Goal: Use online tool/utility: Utilize a website feature to perform a specific function

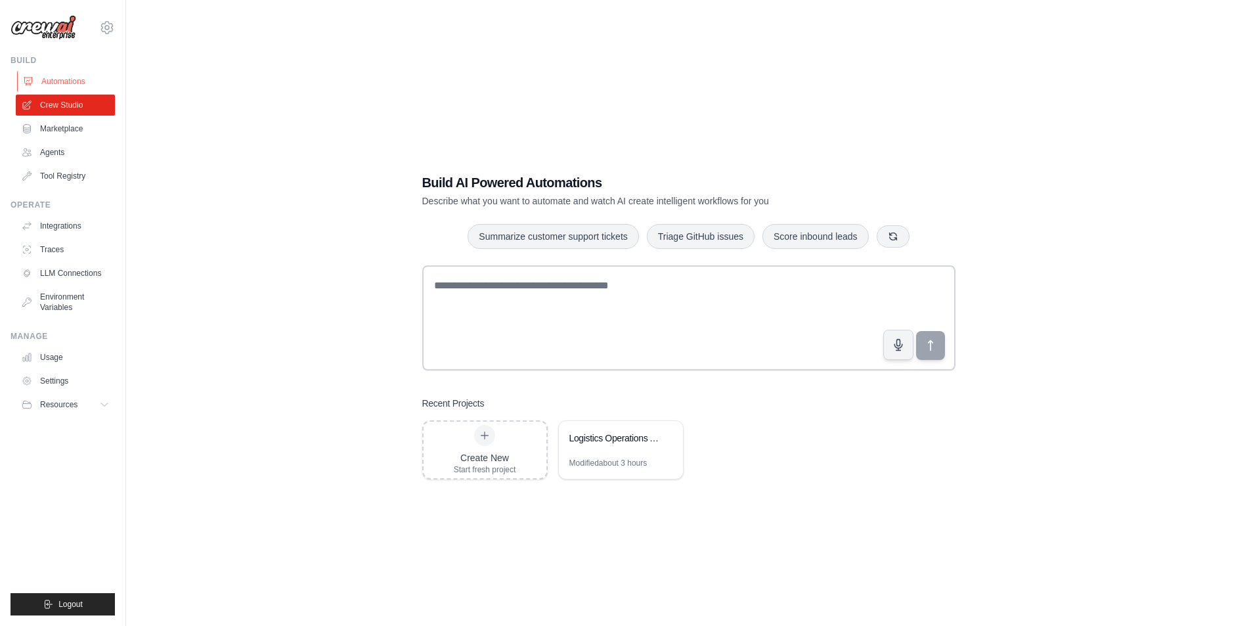
click at [45, 77] on link "Automations" at bounding box center [66, 81] width 99 height 21
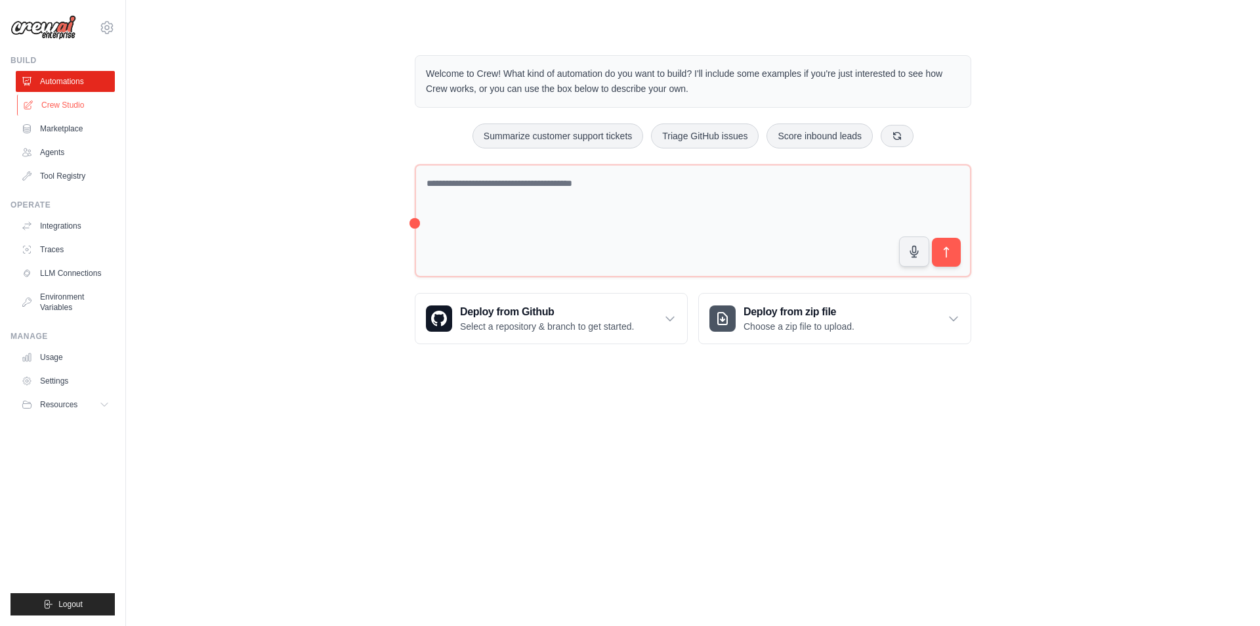
click at [58, 102] on link "Crew Studio" at bounding box center [66, 105] width 99 height 21
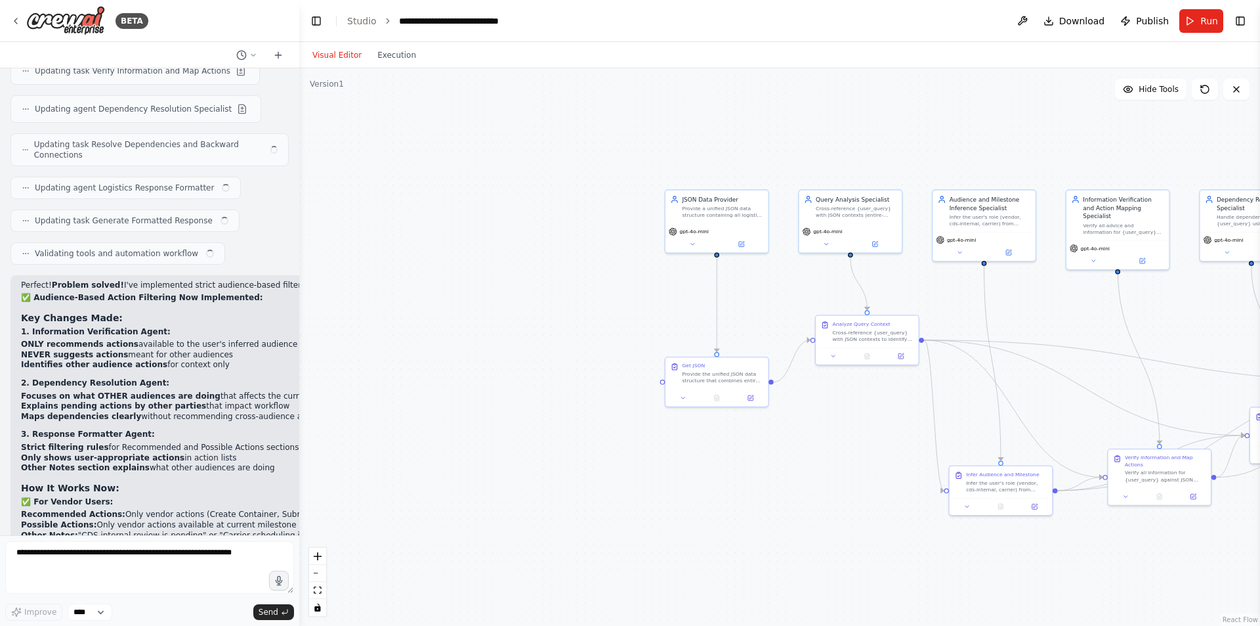
scroll to position [6309, 0]
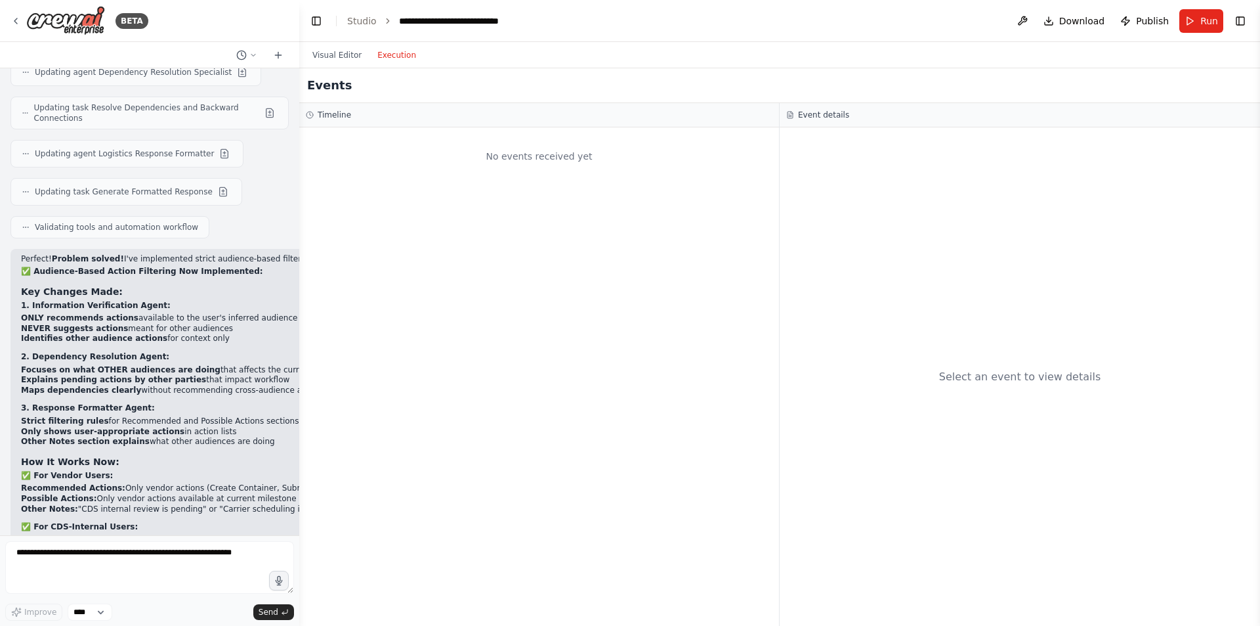
click at [381, 51] on button "Execution" at bounding box center [397, 55] width 54 height 16
click at [318, 54] on button "Visual Editor" at bounding box center [337, 55] width 65 height 16
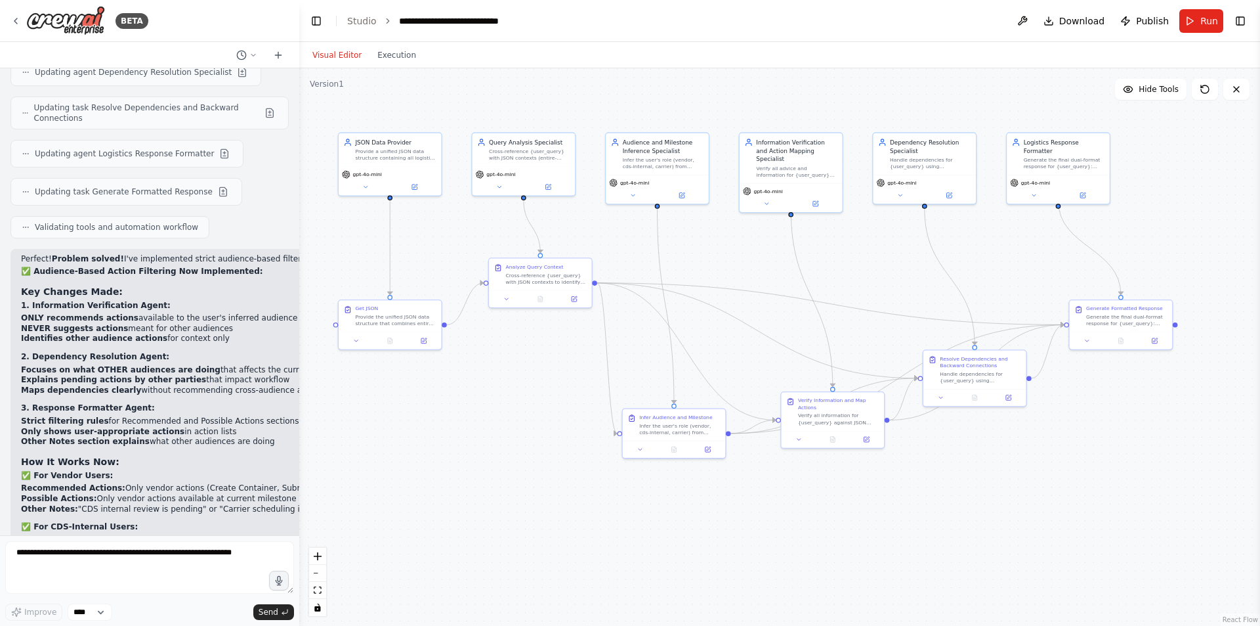
drag, startPoint x: 860, startPoint y: 452, endPoint x: 559, endPoint y: 395, distance: 306.1
click at [559, 395] on div ".deletable-edge-delete-btn { width: 20px; height: 20px; border: 0px solid #ffff…" at bounding box center [779, 346] width 961 height 557
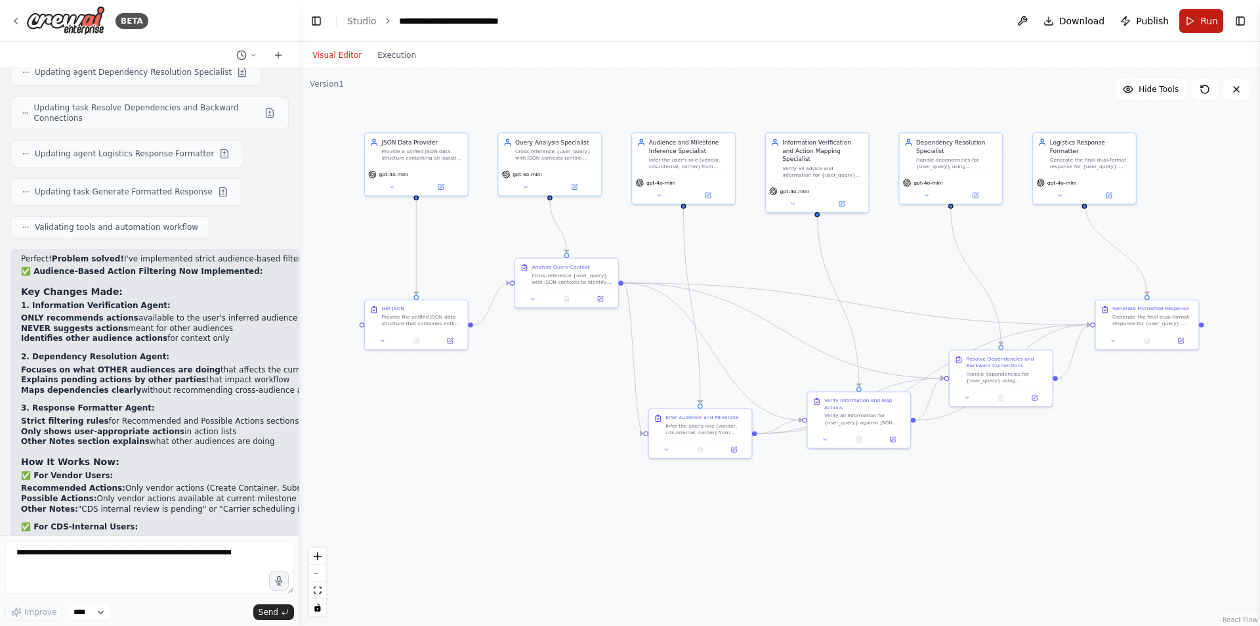
click at [1204, 15] on span "Run" at bounding box center [1210, 20] width 18 height 13
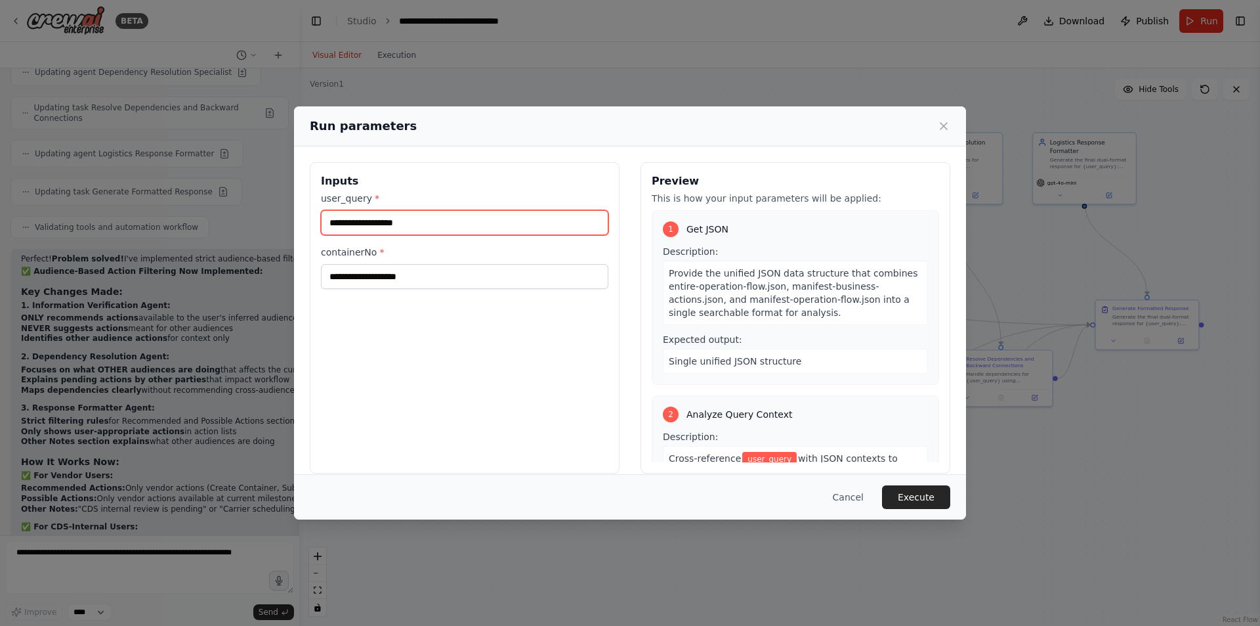
click at [437, 225] on input "user_query *" at bounding box center [465, 222] width 288 height 25
type input "**********"
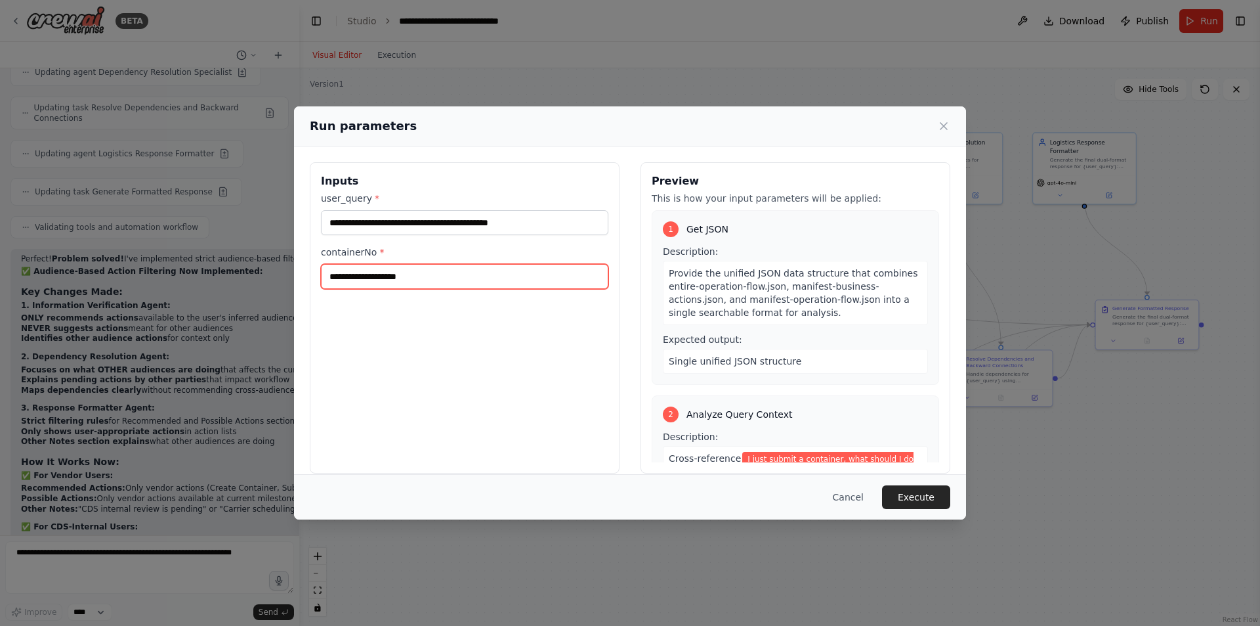
click at [409, 274] on input "containerNo *" at bounding box center [465, 276] width 288 height 25
type input "**********"
click at [942, 502] on button "Execute" at bounding box center [916, 497] width 68 height 24
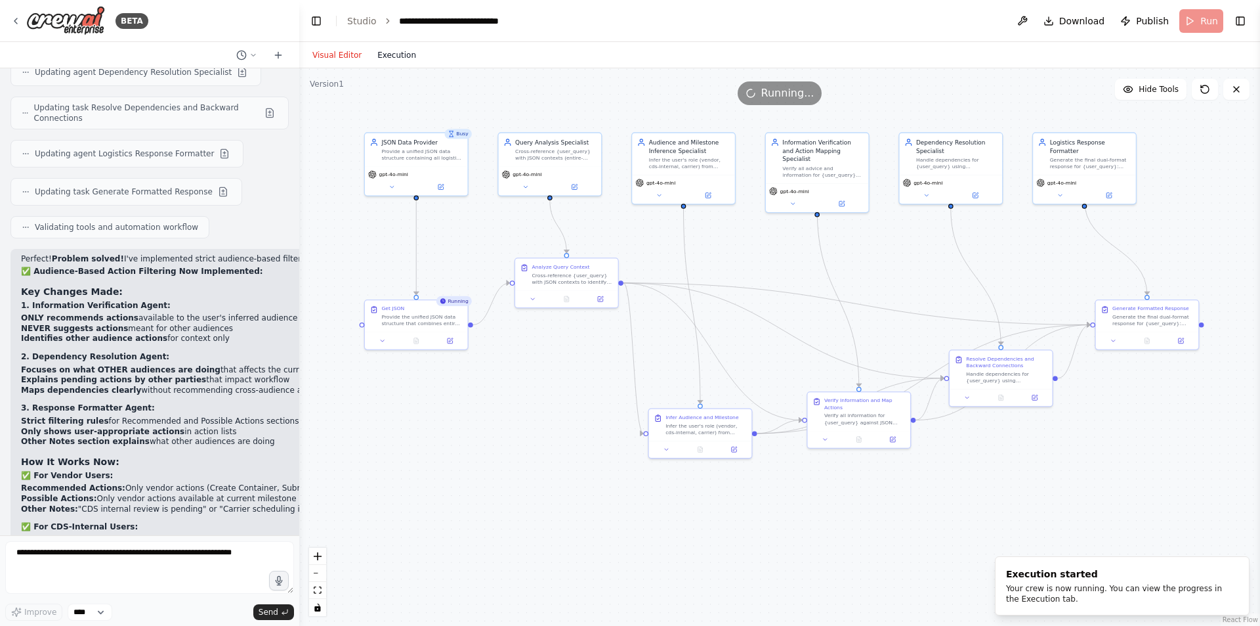
click at [400, 50] on button "Execution" at bounding box center [397, 55] width 54 height 16
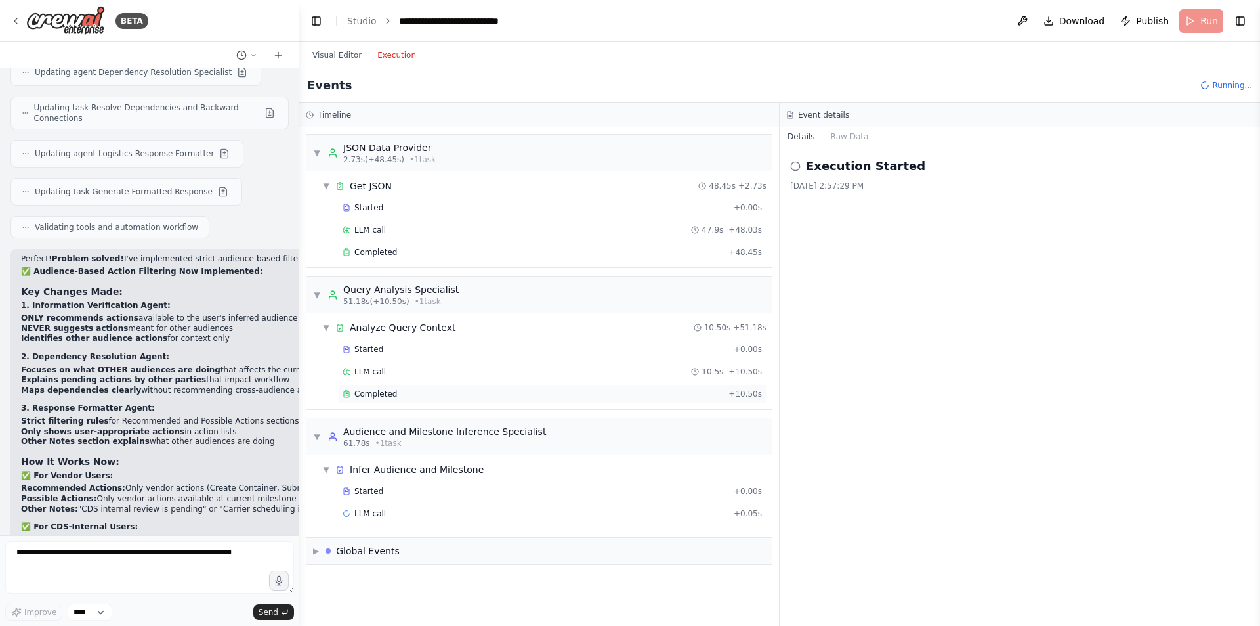
click at [423, 391] on div "Completed" at bounding box center [533, 394] width 381 height 11
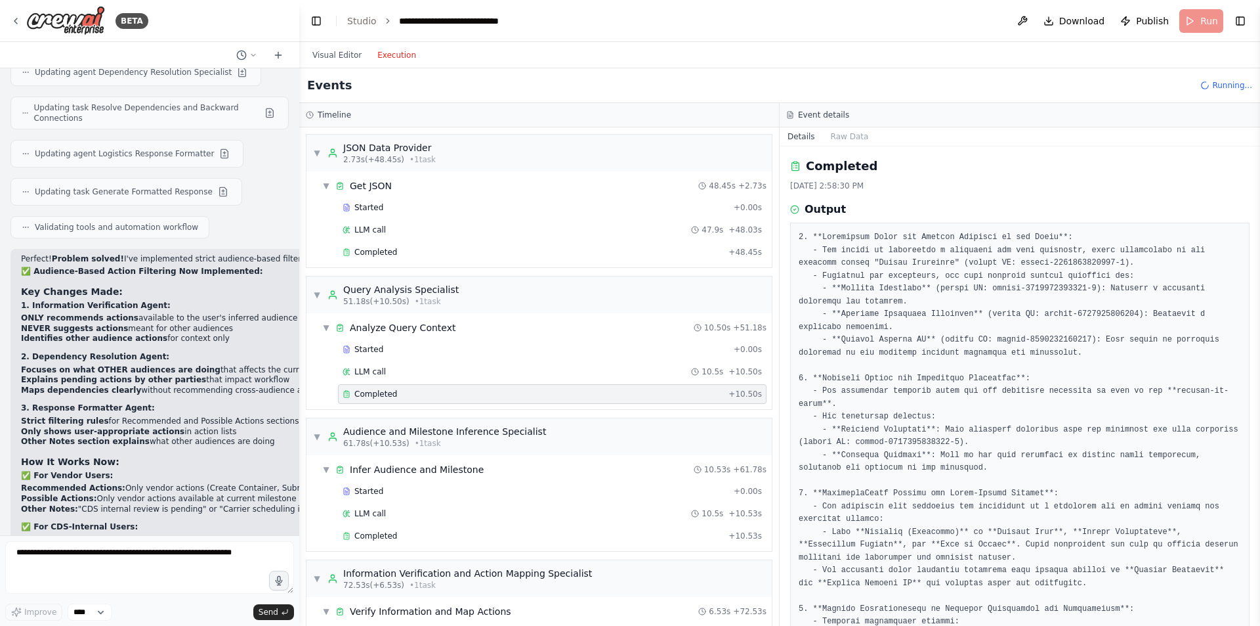
scroll to position [237, 0]
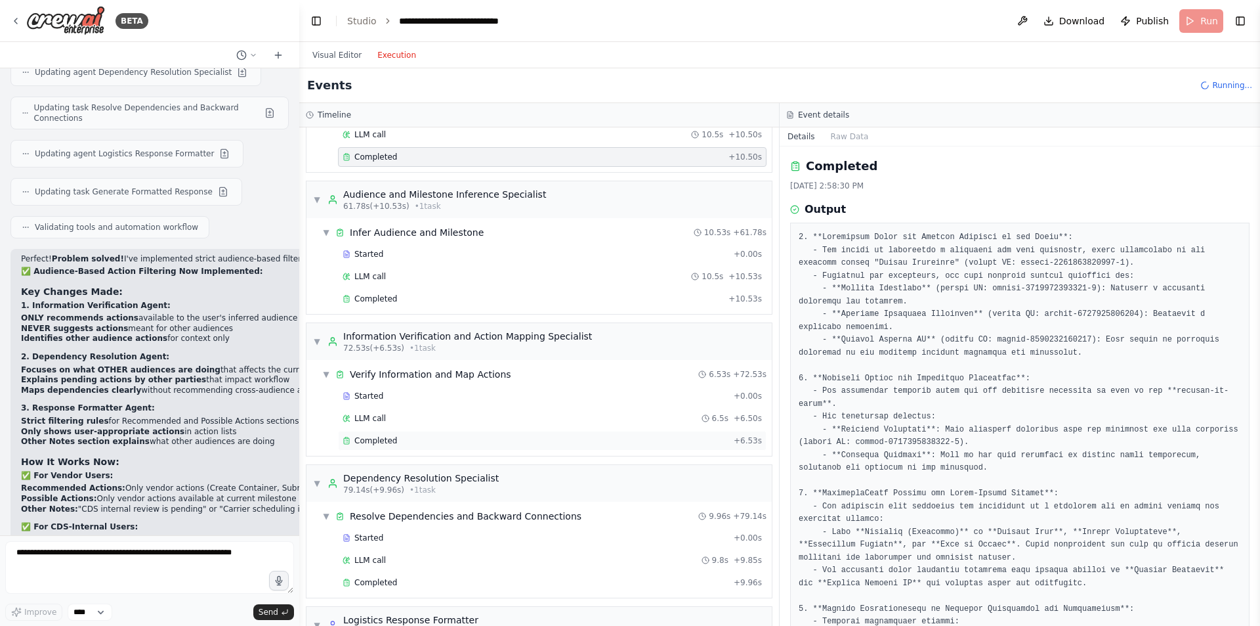
click at [404, 437] on div "Completed" at bounding box center [536, 440] width 386 height 11
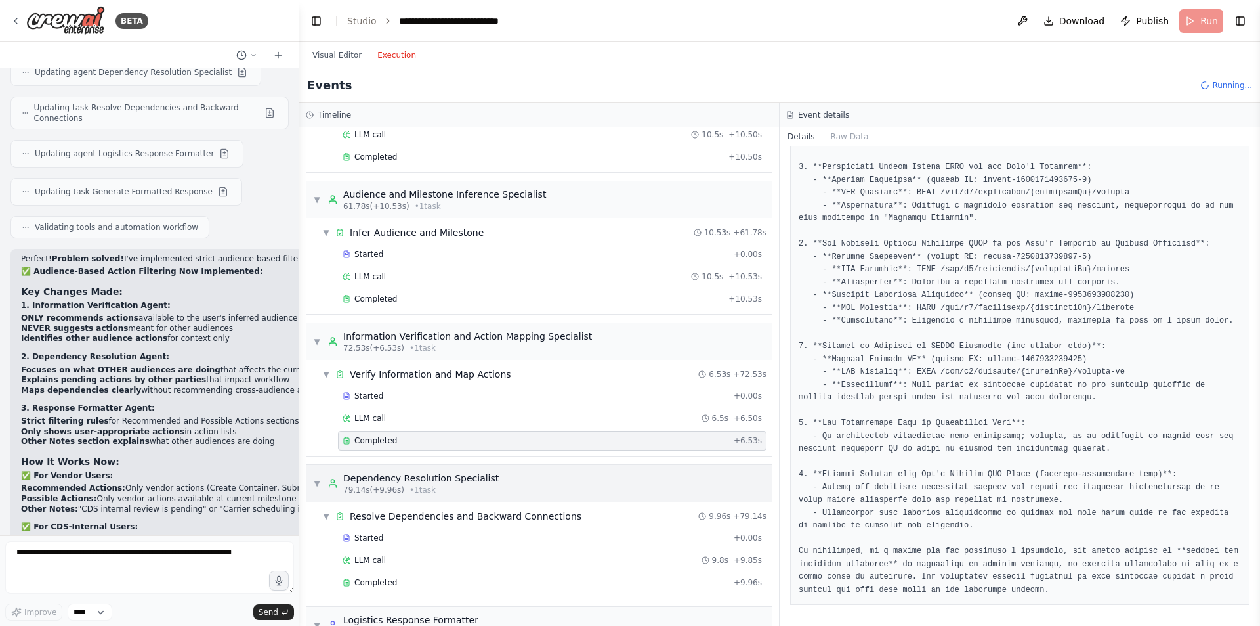
scroll to position [379, 0]
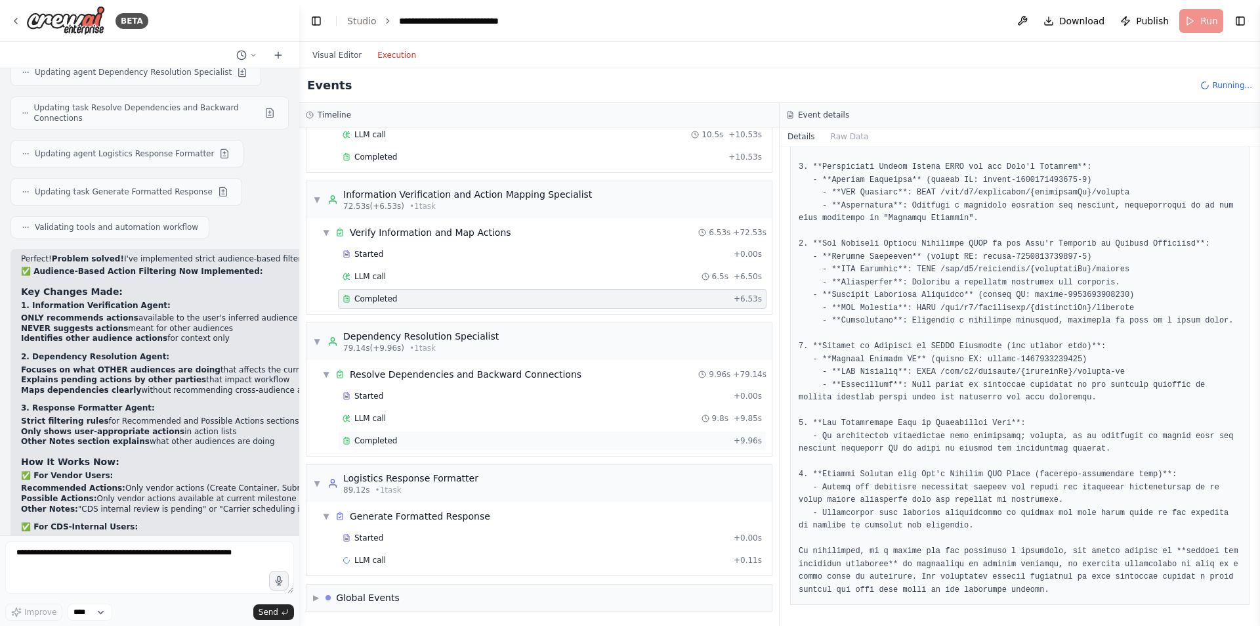
click at [457, 446] on div "Completed + 9.96s" at bounding box center [552, 441] width 429 height 20
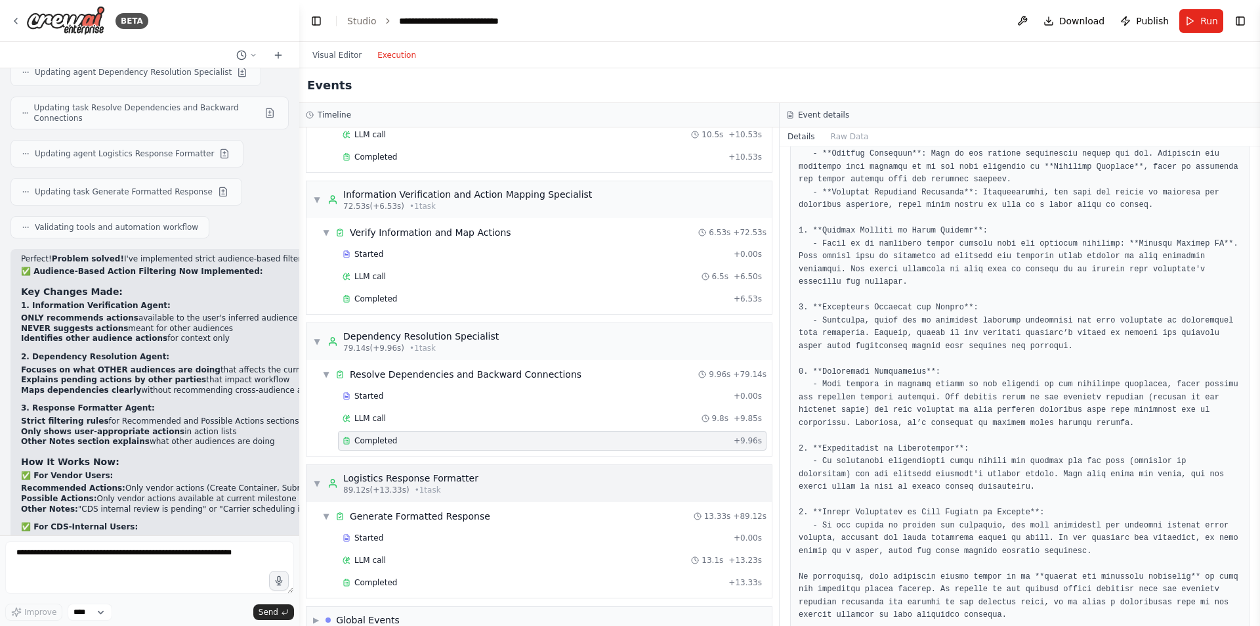
scroll to position [401, 0]
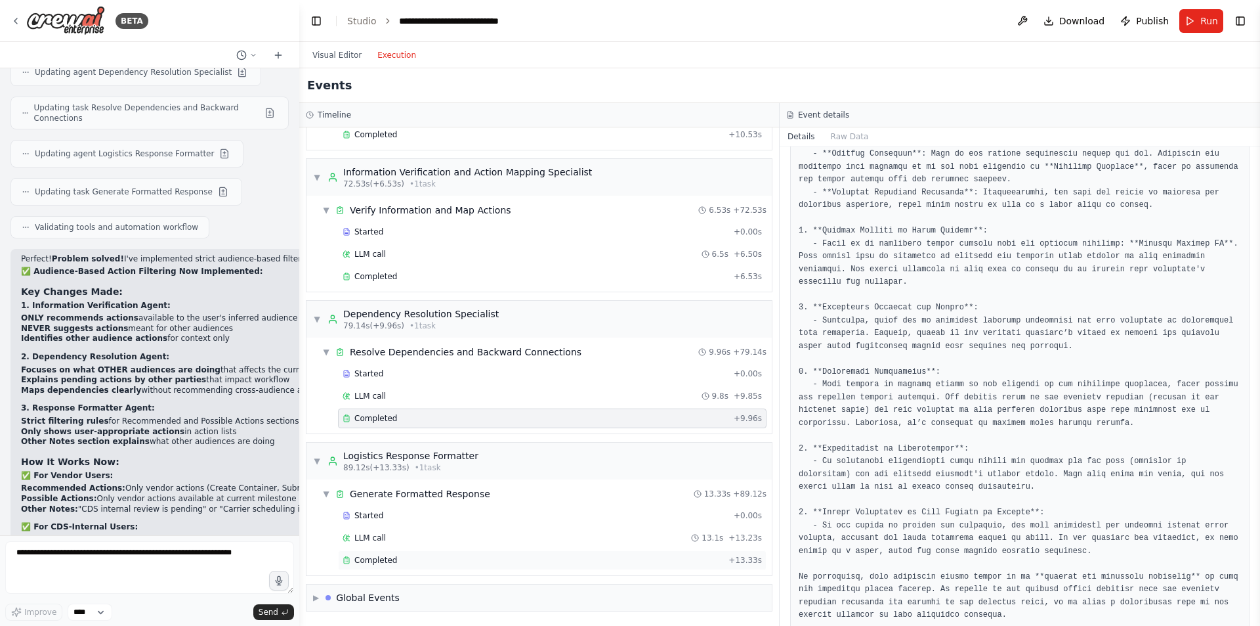
click at [387, 555] on span "Completed" at bounding box center [376, 560] width 43 height 11
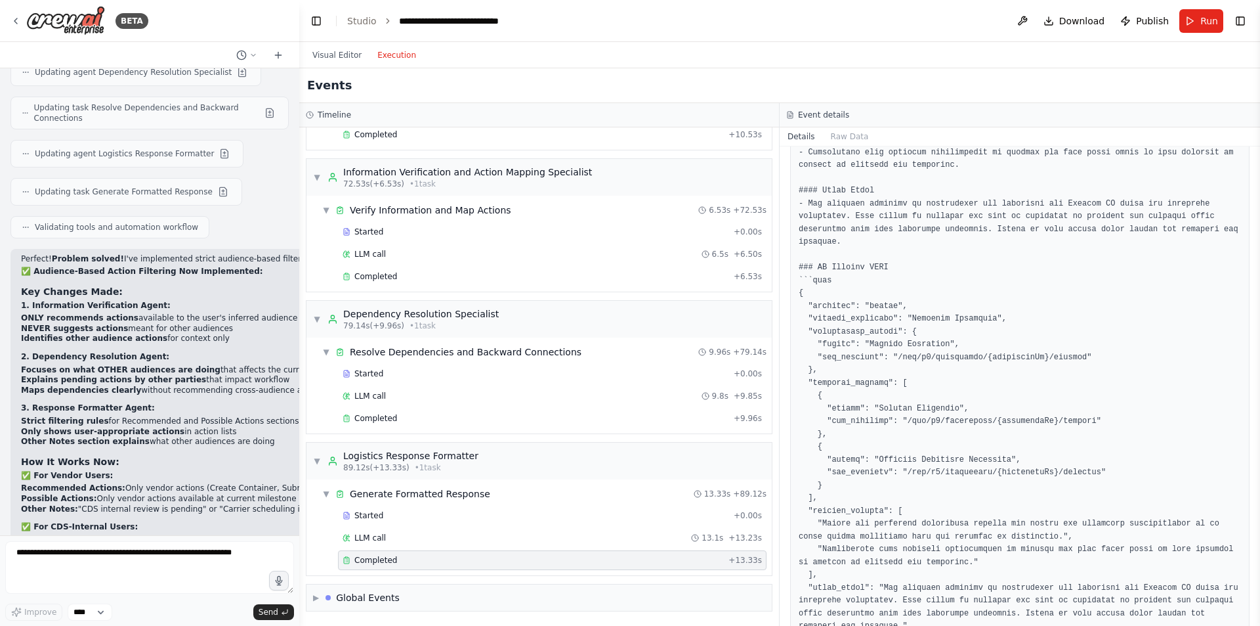
scroll to position [467, 0]
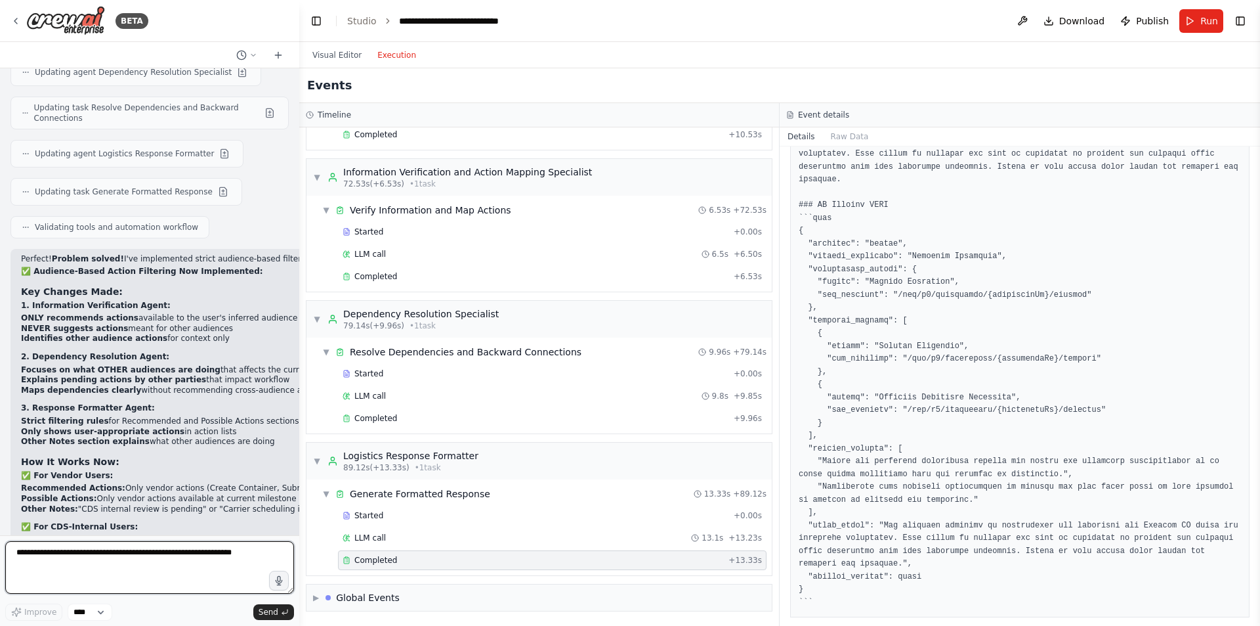
click at [88, 563] on textarea at bounding box center [149, 567] width 289 height 53
type textarea "**********"
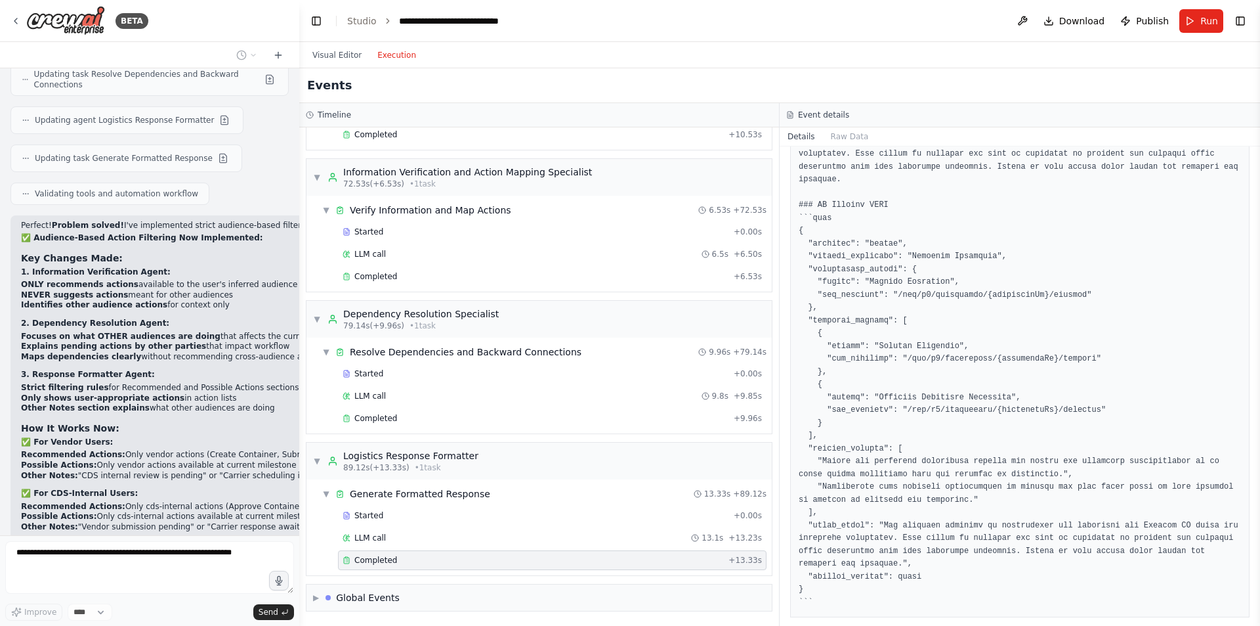
scroll to position [6387, 0]
